Goal: Task Accomplishment & Management: Manage account settings

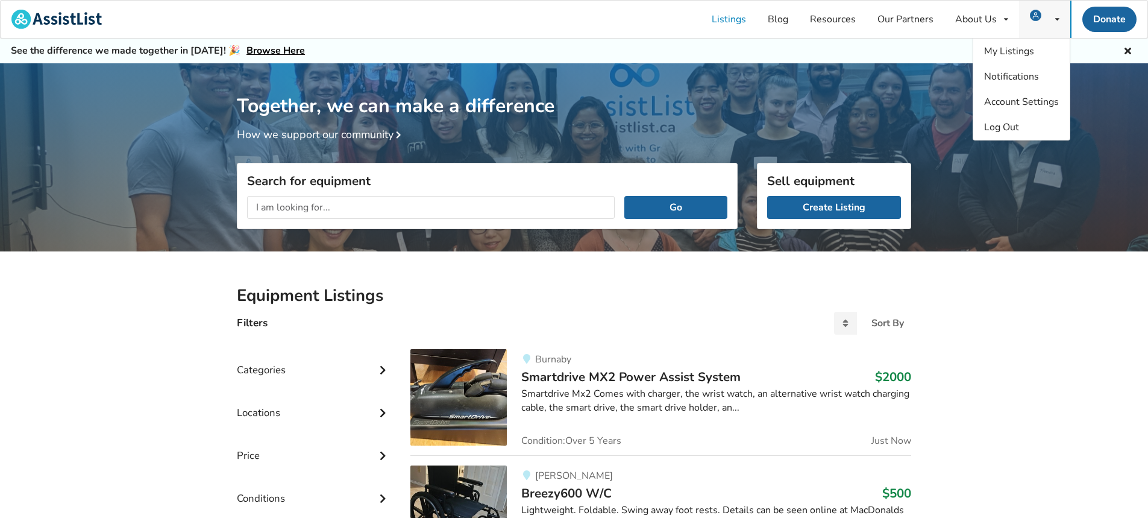
click at [1047, 19] on span at bounding box center [1039, 19] width 18 height 10
click at [1030, 49] on span "My Listings" at bounding box center [1009, 51] width 50 height 13
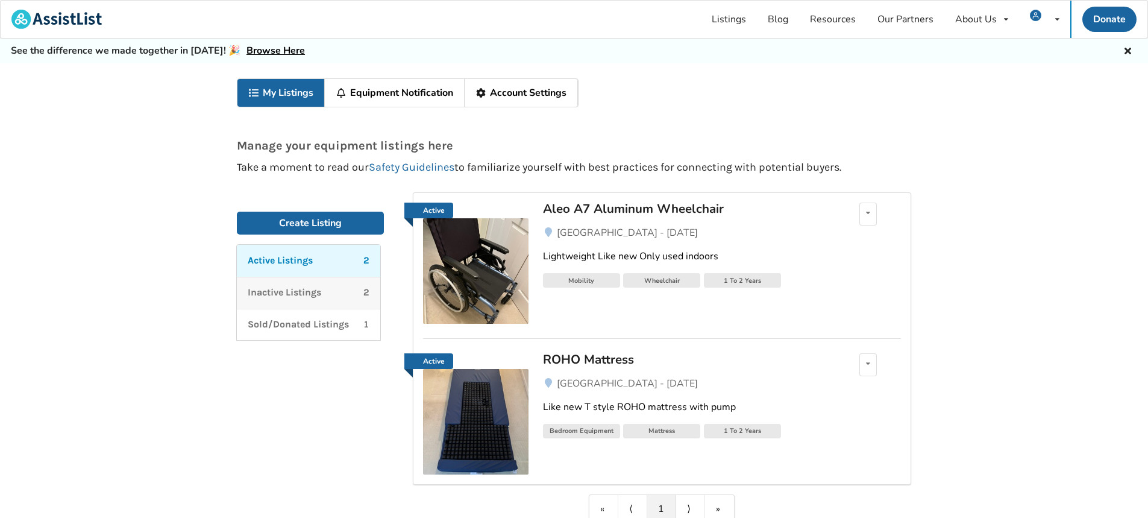
click at [320, 299] on p "Inactive Listings" at bounding box center [285, 293] width 74 height 14
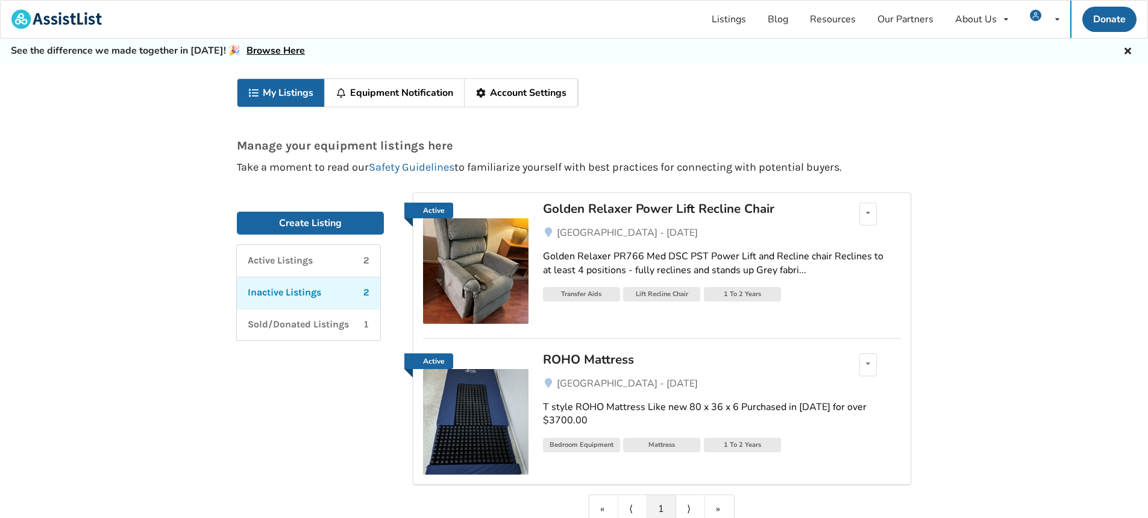
click at [477, 274] on img at bounding box center [476, 271] width 106 height 106
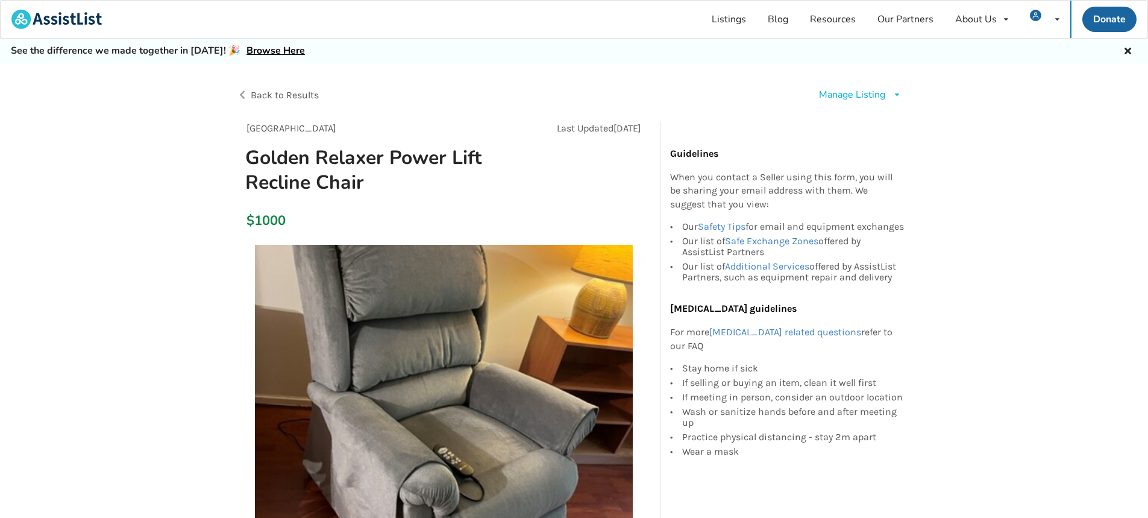
click at [875, 98] on div "Manage Listing" at bounding box center [852, 95] width 66 height 14
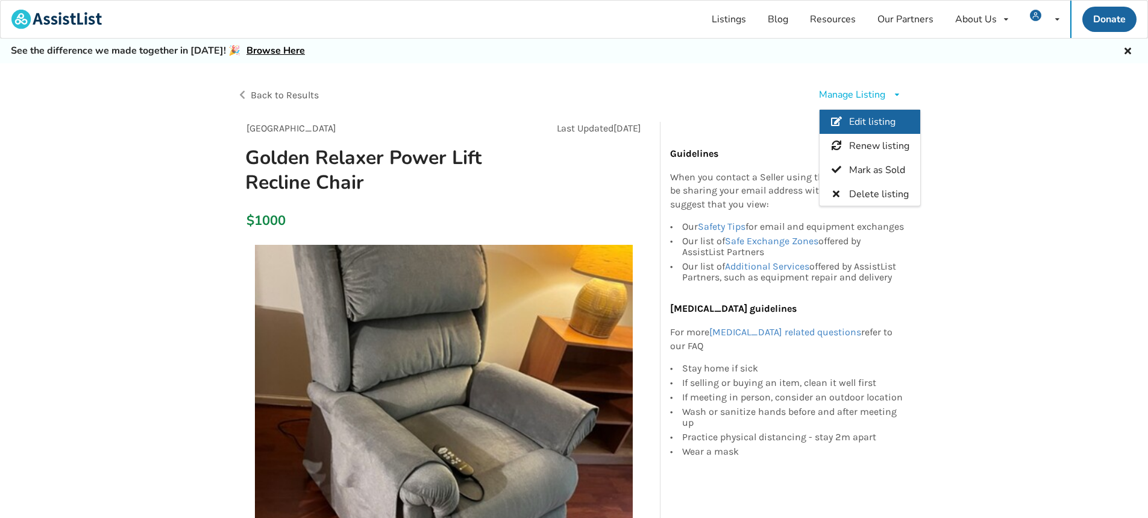
click at [870, 113] on link "Edit listing" at bounding box center [870, 122] width 101 height 24
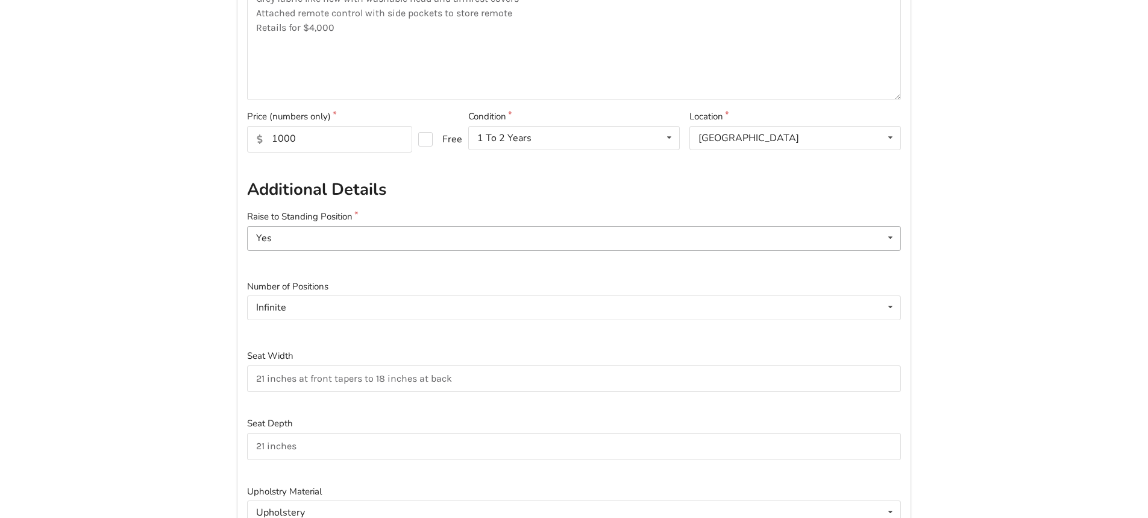
scroll to position [301, 0]
click at [285, 136] on input "1000" at bounding box center [329, 137] width 165 height 27
drag, startPoint x: 273, startPoint y: 136, endPoint x: 301, endPoint y: 136, distance: 28.3
click at [301, 136] on input "1000" at bounding box center [329, 137] width 165 height 27
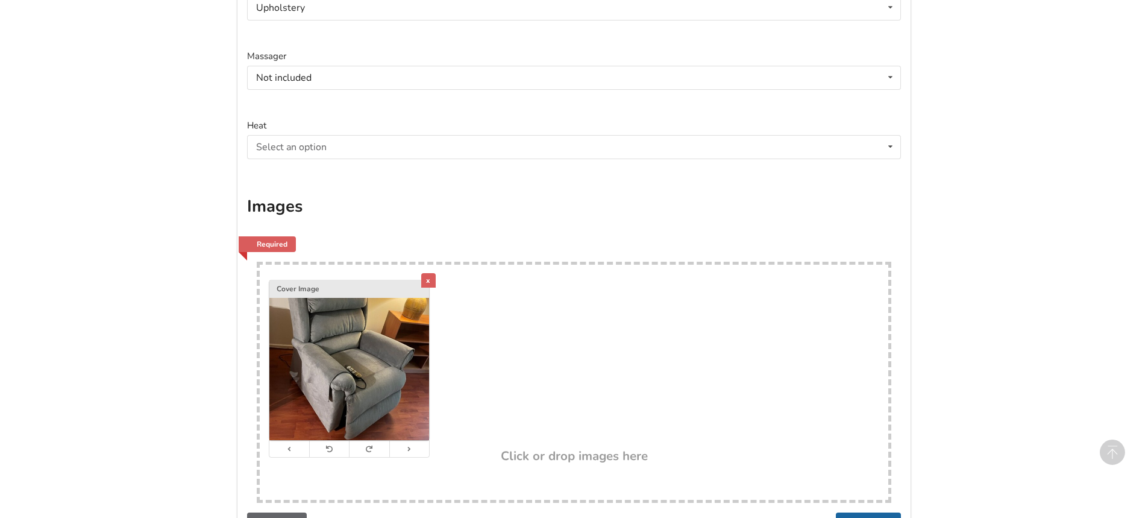
scroll to position [964, 0]
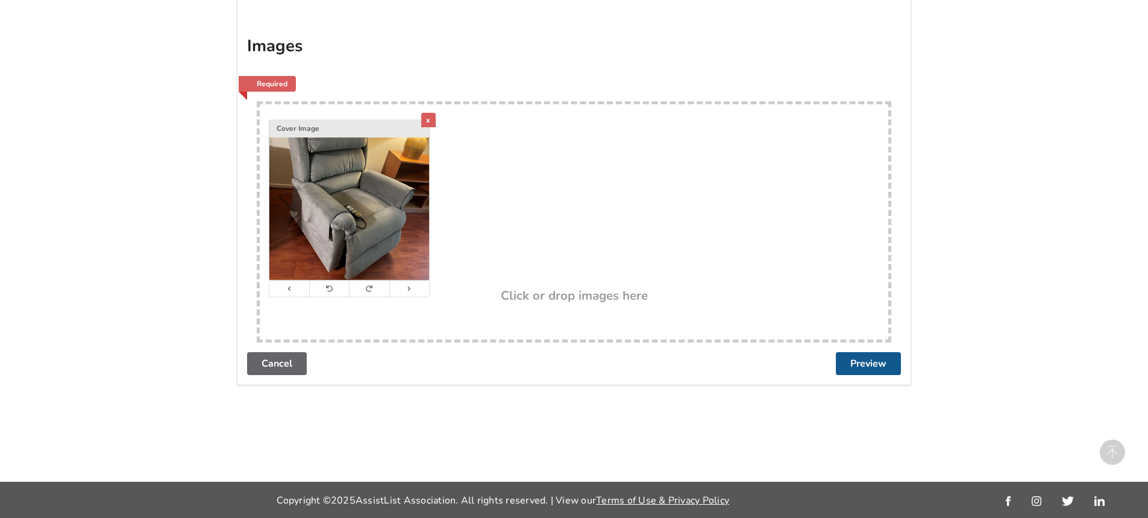
type input "300"
click at [858, 361] on button "Preview" at bounding box center [868, 363] width 65 height 23
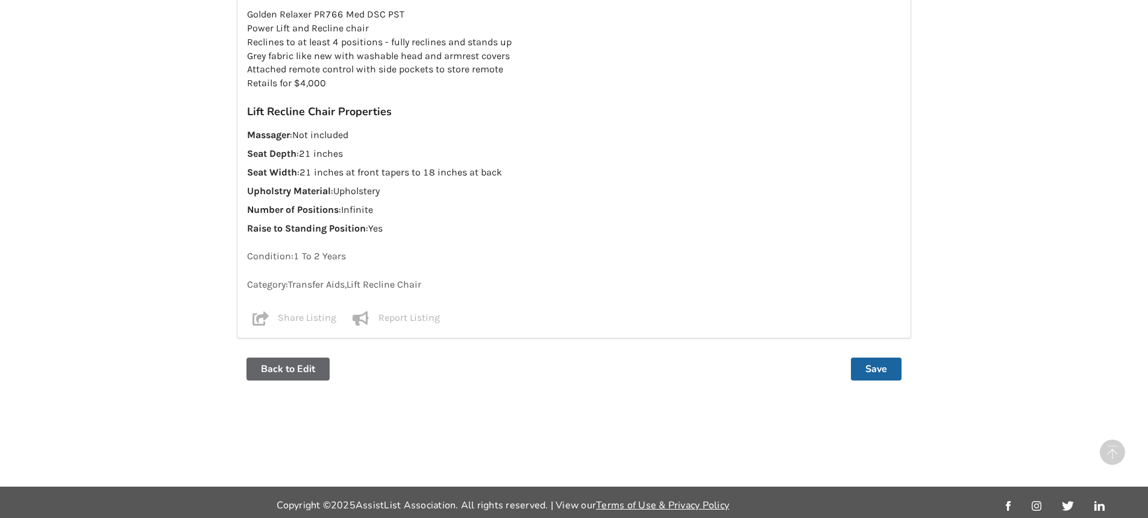
scroll to position [960, 0]
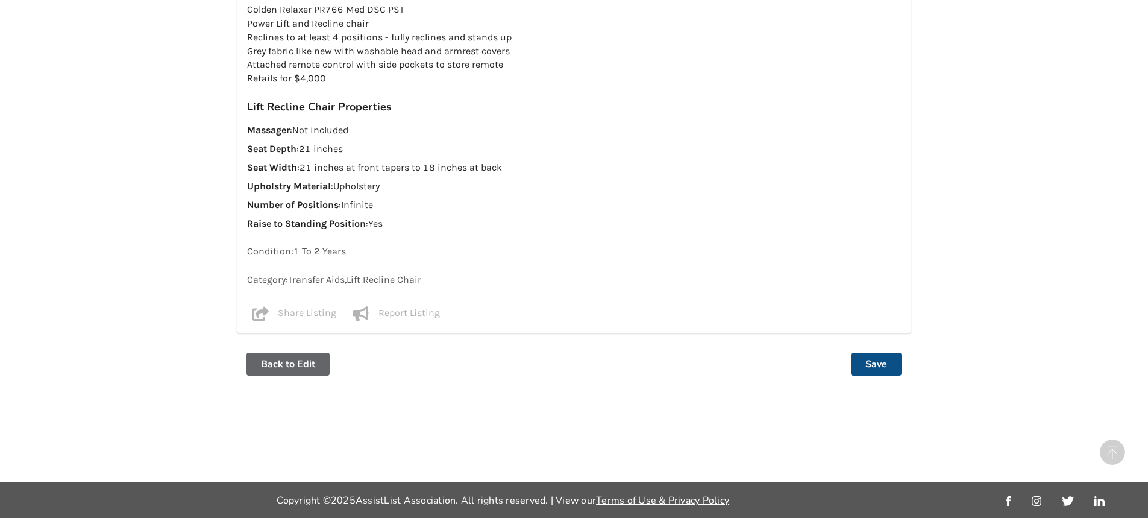
click at [883, 367] on button "Save" at bounding box center [876, 364] width 51 height 23
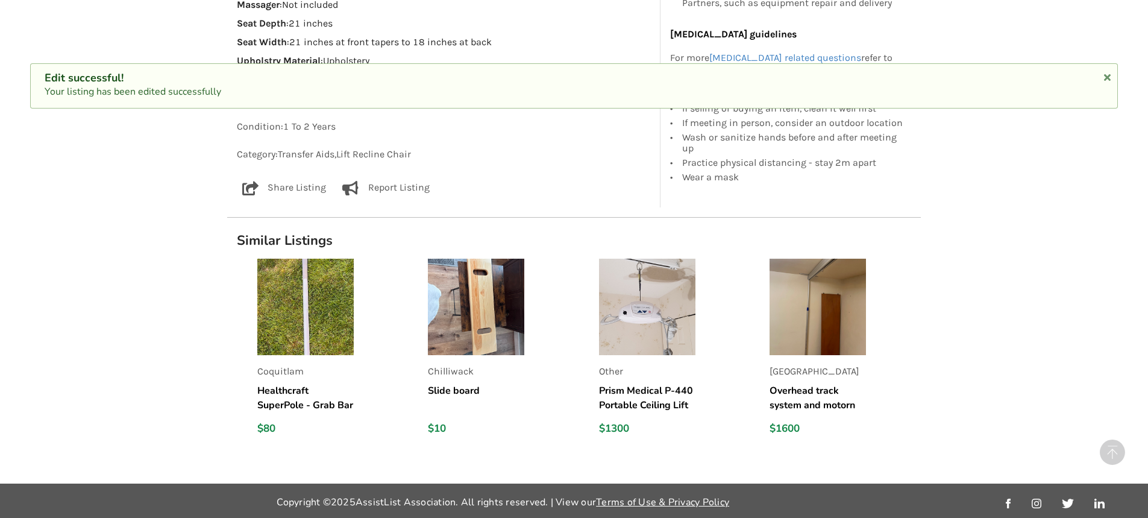
scroll to position [863, 0]
